Goal: Task Accomplishment & Management: Use online tool/utility

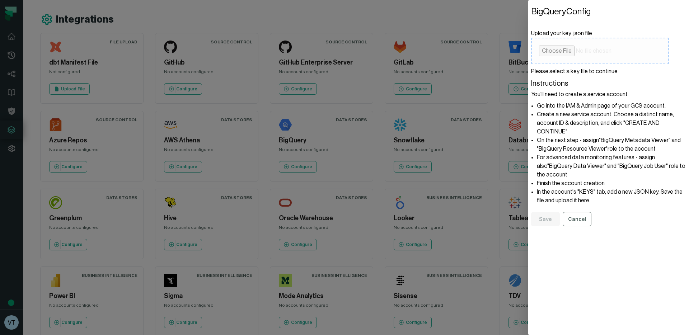
click at [568, 51] on input "Upload your key .json file" at bounding box center [600, 51] width 138 height 27
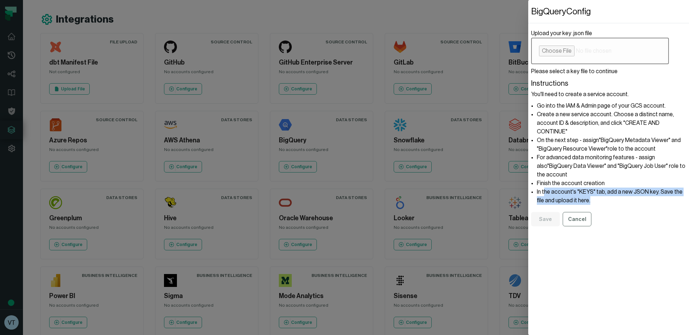
drag, startPoint x: 545, startPoint y: 184, endPoint x: 580, endPoint y: 189, distance: 35.2
click at [580, 189] on li "In the account's "KEYS" tab, add a new JSON key. Save the file and upload it he…" at bounding box center [611, 196] width 149 height 17
click at [567, 51] on input "Upload your key .json file" at bounding box center [600, 51] width 138 height 27
type input "**********"
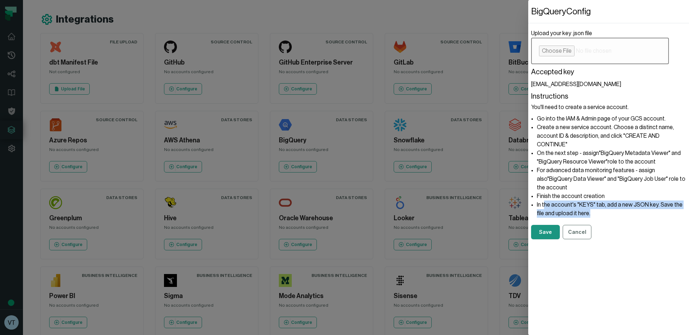
click at [547, 235] on button "Save" at bounding box center [545, 232] width 29 height 14
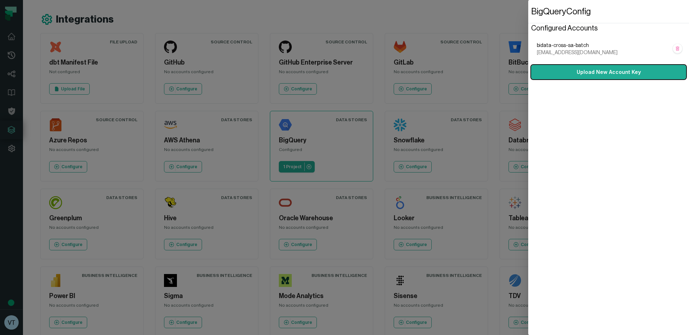
click at [528, 175] on dialog "BigQuery Config Configured Accounts bidata-cross-sa-batch sup-foundational-01@b…" at bounding box center [608, 167] width 161 height 335
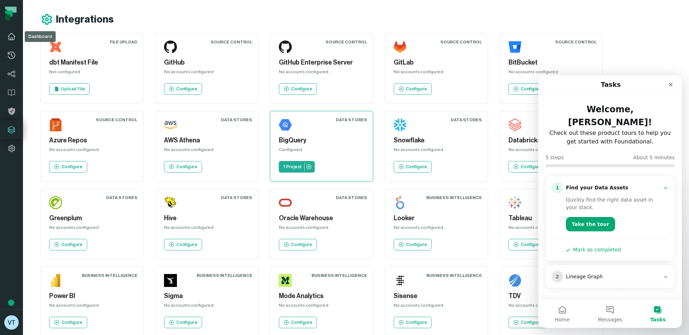
click at [8, 33] on icon at bounding box center [11, 36] width 9 height 9
click at [290, 148] on div "Configured" at bounding box center [321, 151] width 85 height 9
click at [308, 167] on icon at bounding box center [308, 166] width 5 height 5
click at [7, 106] on link "Policies" at bounding box center [11, 111] width 23 height 19
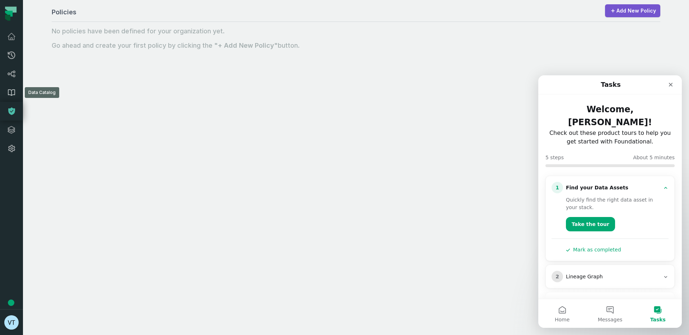
click at [7, 94] on icon at bounding box center [11, 92] width 9 height 9
click at [13, 72] on icon at bounding box center [11, 74] width 9 height 9
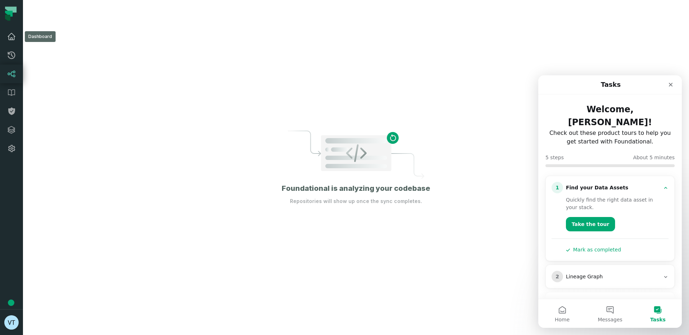
click at [10, 34] on icon at bounding box center [11, 36] width 9 height 9
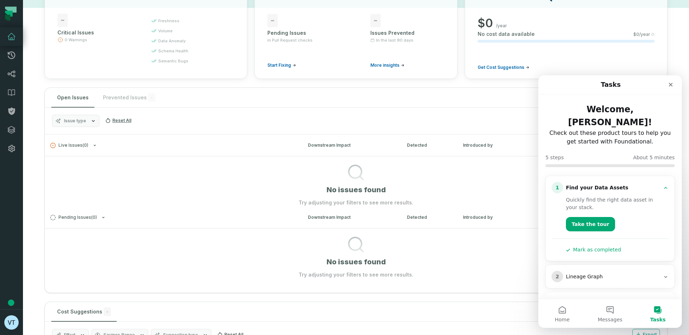
scroll to position [118, 0]
